Goal: Transaction & Acquisition: Purchase product/service

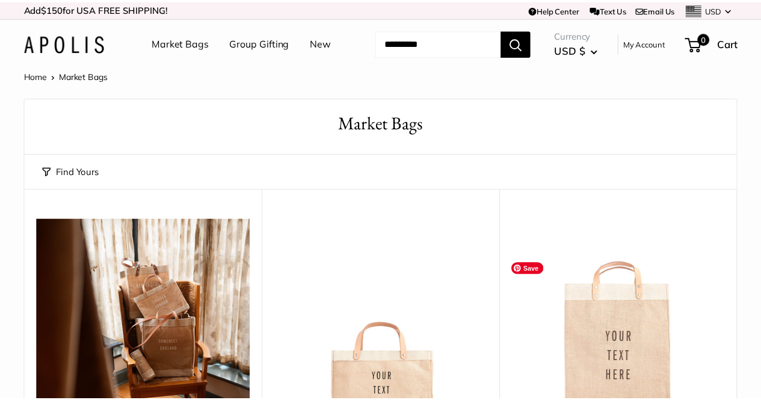
scroll to position [184, 0]
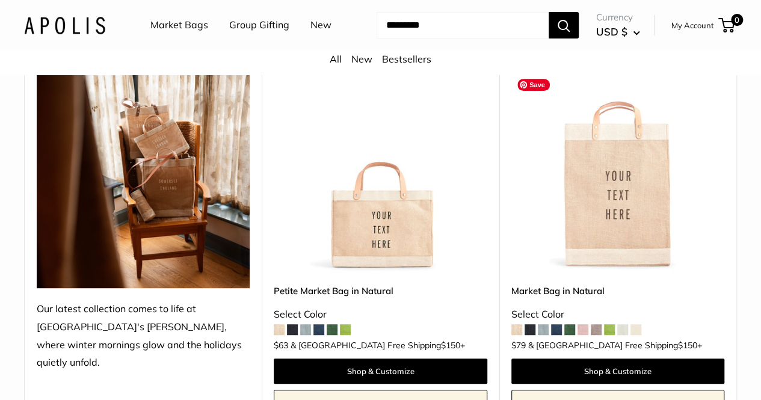
click at [0, 0] on img at bounding box center [0, 0] width 0 height 0
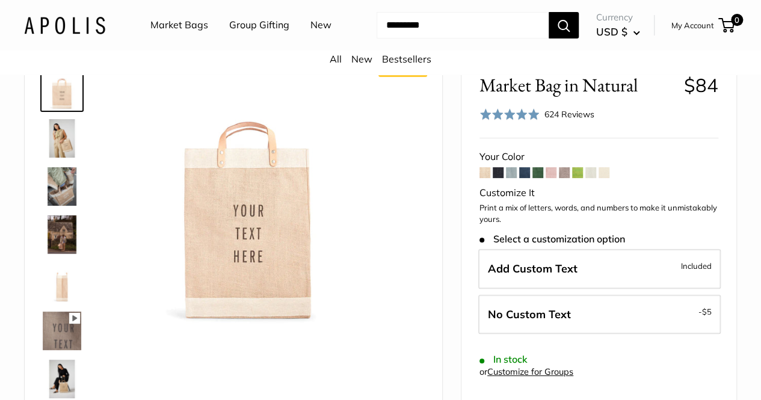
click at [66, 206] on img at bounding box center [62, 186] width 38 height 38
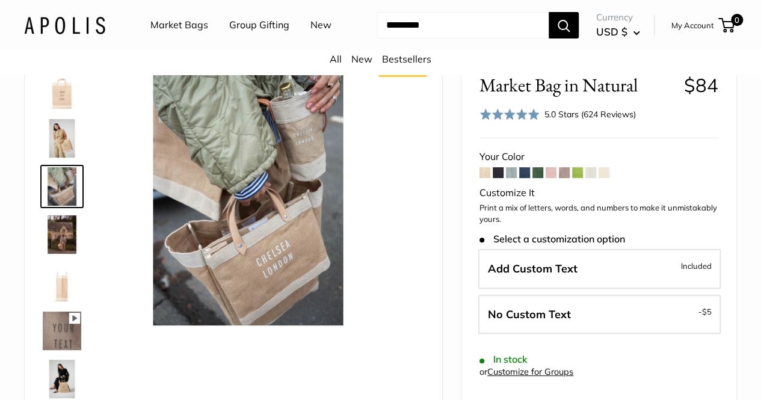
click at [592, 121] on div "5.0 Stars (624 Reviews)" at bounding box center [589, 114] width 91 height 13
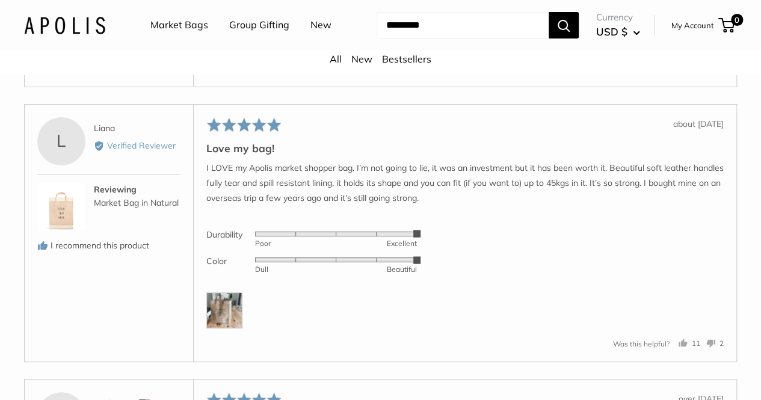
scroll to position [2284, 0]
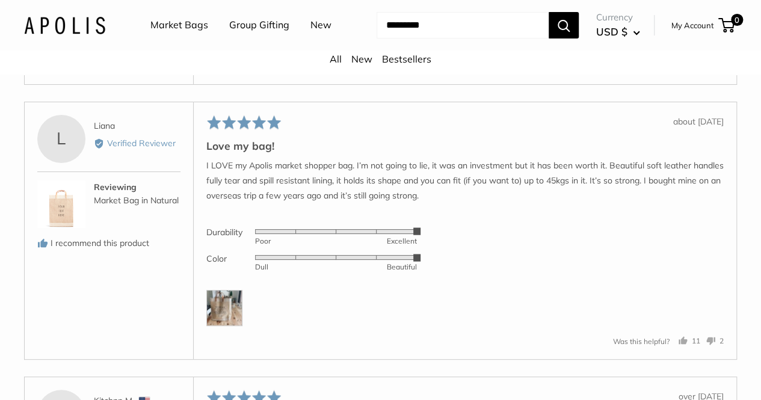
click at [227, 315] on img at bounding box center [224, 308] width 36 height 36
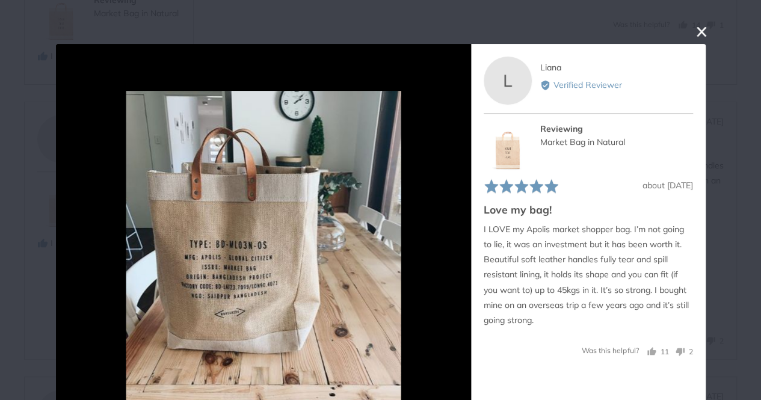
scroll to position [44, 0]
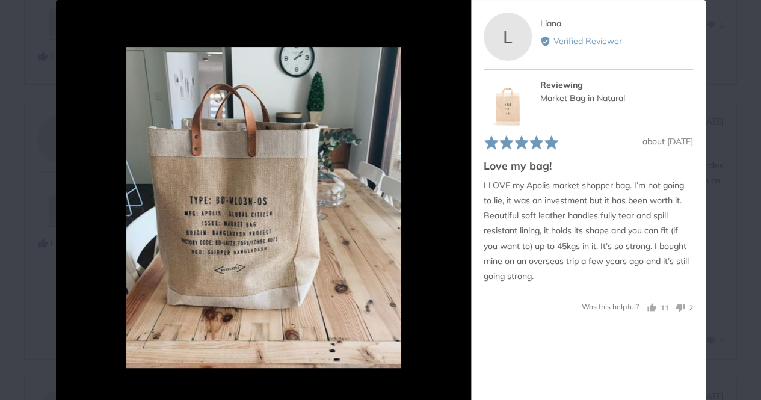
click at [732, 100] on div "User-Uploaded Media Gallery L Liana Reviewed by Liana Verified Reviewer Reviewi…" at bounding box center [380, 200] width 761 height 400
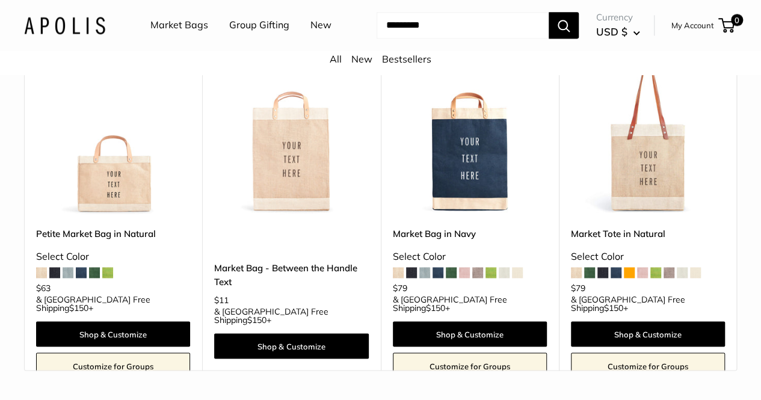
scroll to position [3099, 0]
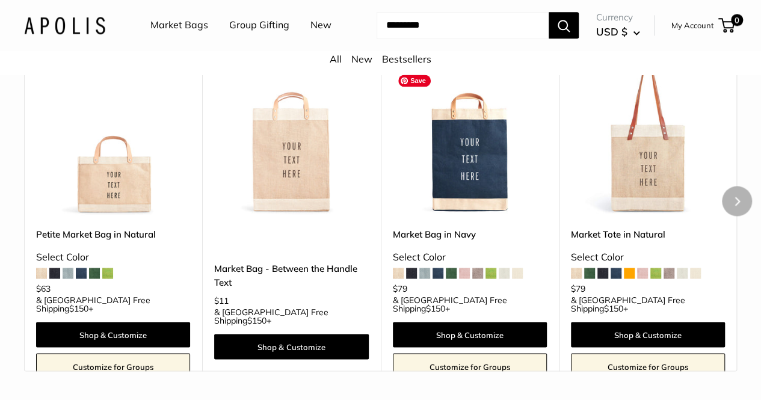
click at [0, 0] on img at bounding box center [0, 0] width 0 height 0
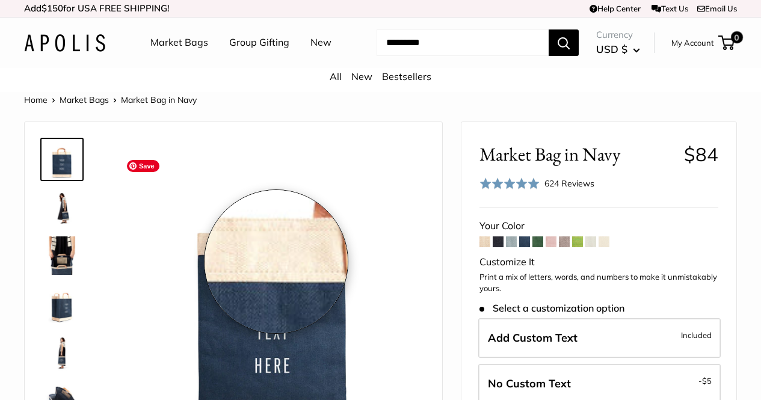
click at [56, 220] on img at bounding box center [62, 207] width 38 height 38
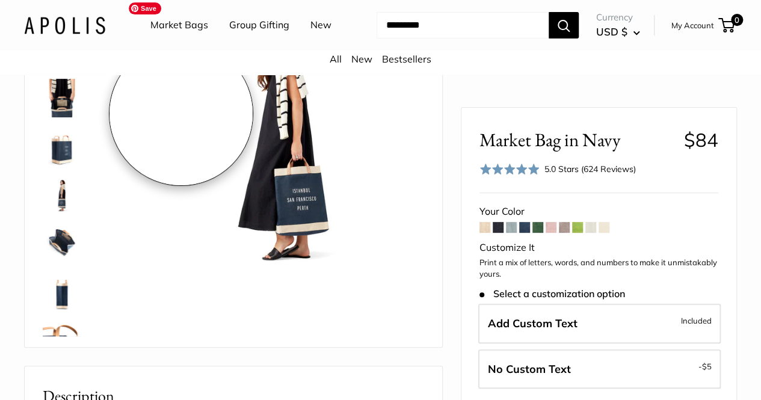
scroll to position [158, 0]
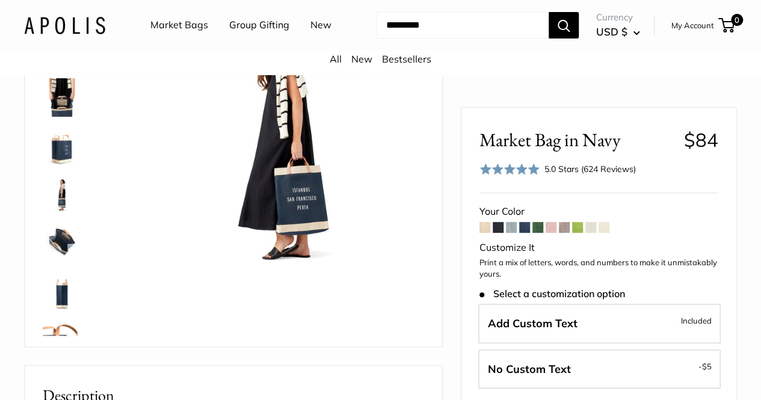
click at [69, 251] on img at bounding box center [62, 242] width 38 height 38
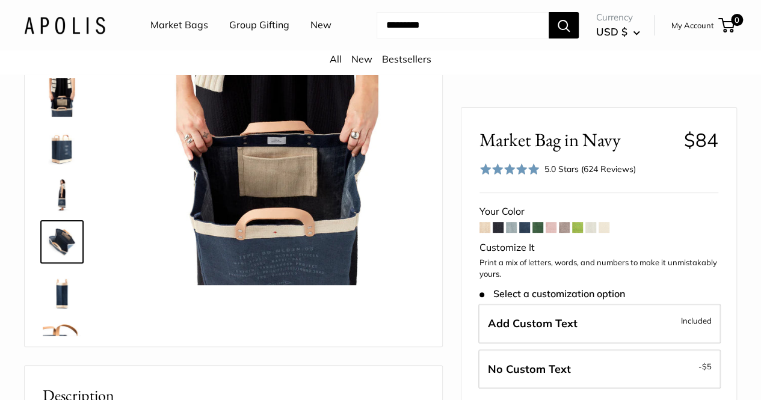
scroll to position [85, 0]
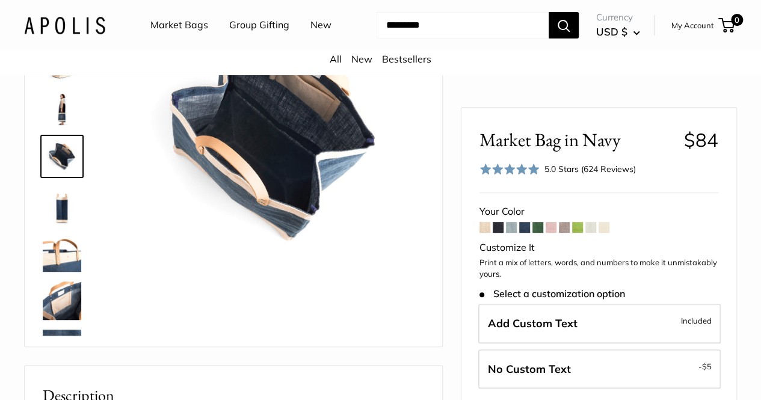
click at [69, 212] on img at bounding box center [62, 204] width 38 height 38
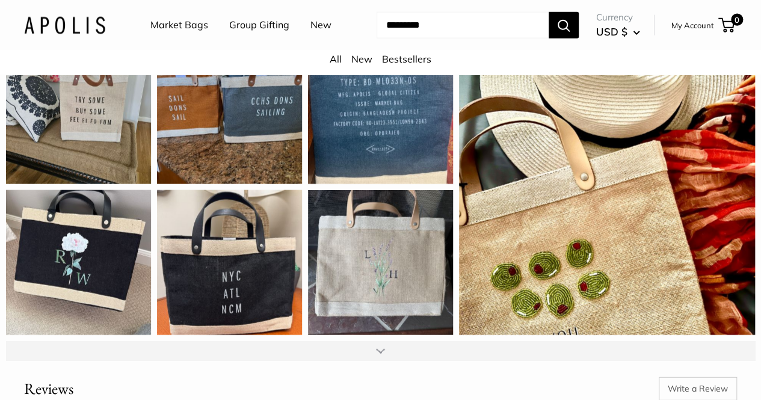
scroll to position [1415, 0]
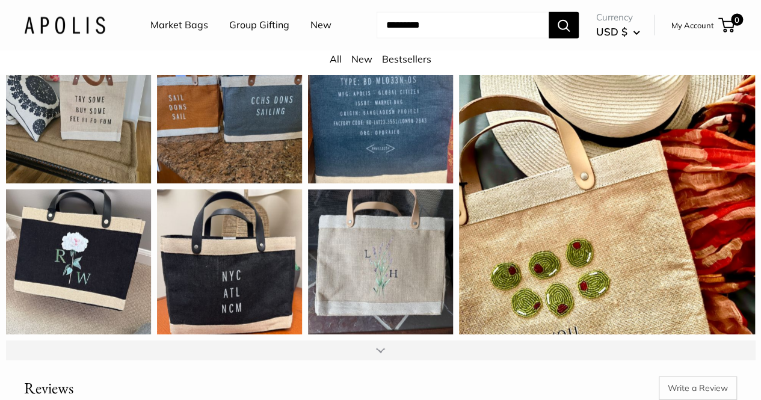
click at [369, 360] on div at bounding box center [380, 349] width 749 height 19
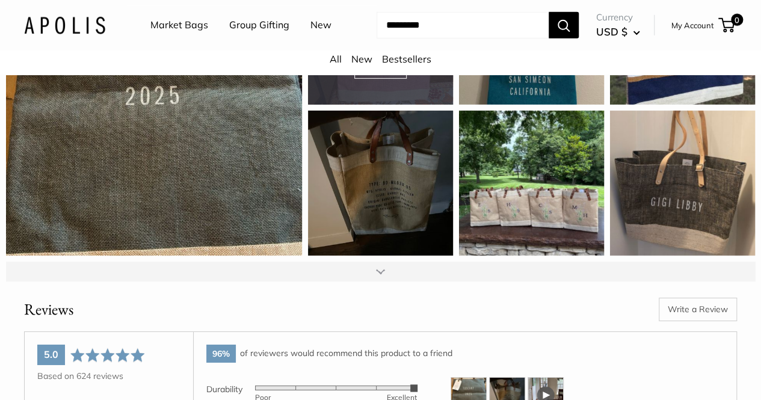
scroll to position [1796, 0]
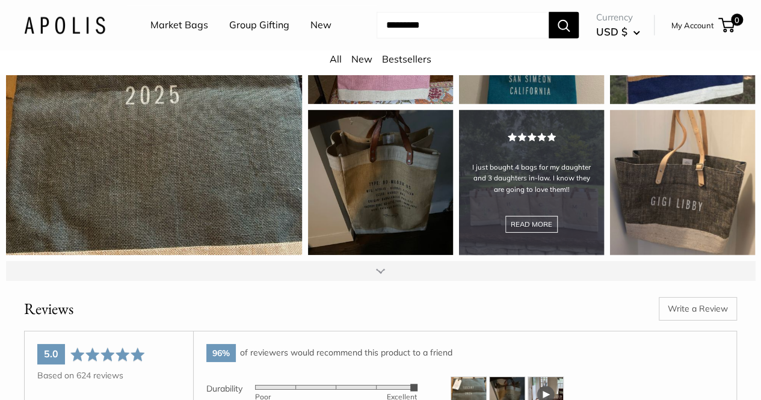
click at [591, 204] on div "I just bought 4 bags for my daughter and 3 daughters in-law. I know they are go…" at bounding box center [531, 182] width 145 height 145
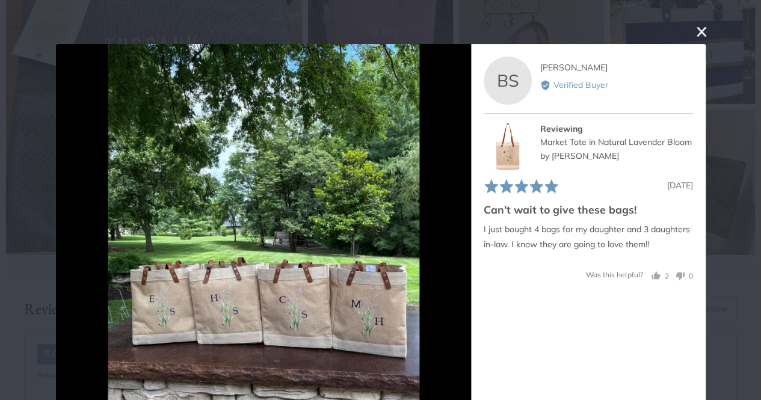
scroll to position [44, 0]
